Goal: Information Seeking & Learning: Find specific fact

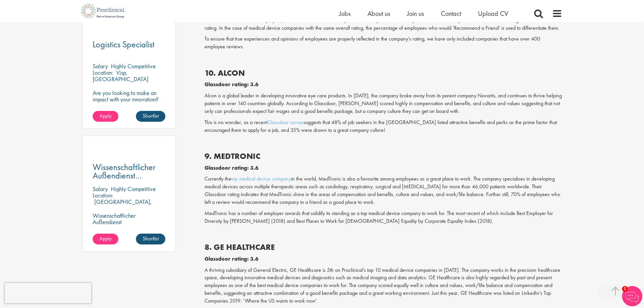
scroll to position [406, 0]
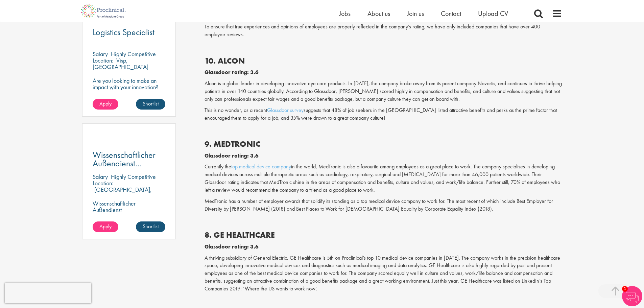
click at [231, 142] on b "9. MEDTRONIC" at bounding box center [232, 144] width 56 height 10
copy b "MEDTRONIC"
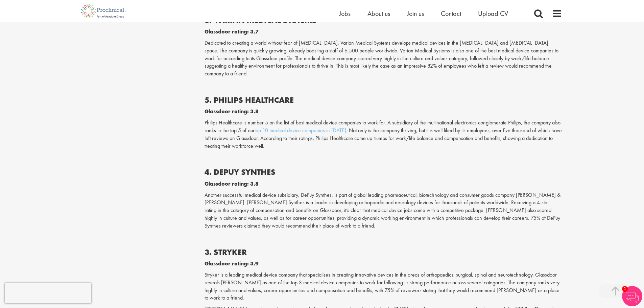
scroll to position [811, 0]
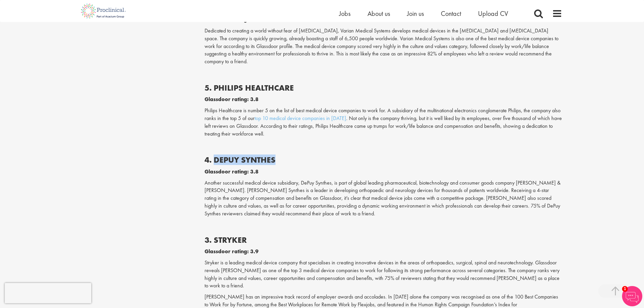
drag, startPoint x: 279, startPoint y: 152, endPoint x: 216, endPoint y: 149, distance: 62.6
click at [216, 155] on h2 "4. DEPUY SYNTHES" at bounding box center [383, 159] width 358 height 9
copy b "DEPUY SYNTHES"
click at [329, 142] on div "Talented professionals in the medical devices industry are increasingly selecti…" at bounding box center [383, 22] width 358 height 952
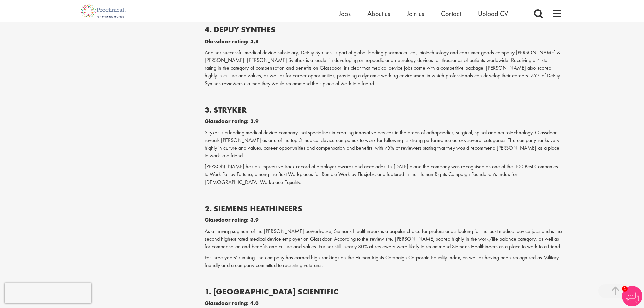
scroll to position [946, 0]
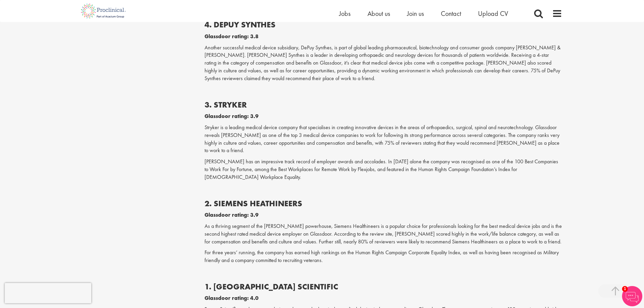
click at [228, 99] on b "3. STRYKER" at bounding box center [225, 104] width 42 height 10
drag, startPoint x: 290, startPoint y: 262, endPoint x: 213, endPoint y: 262, distance: 77.0
click at [213, 282] on h2 "1. [GEOGRAPHIC_DATA] SCIENTIFIC" at bounding box center [383, 286] width 358 height 9
copy b "BOSTON SCIENTIFIC"
